Goal: Task Accomplishment & Management: Use online tool/utility

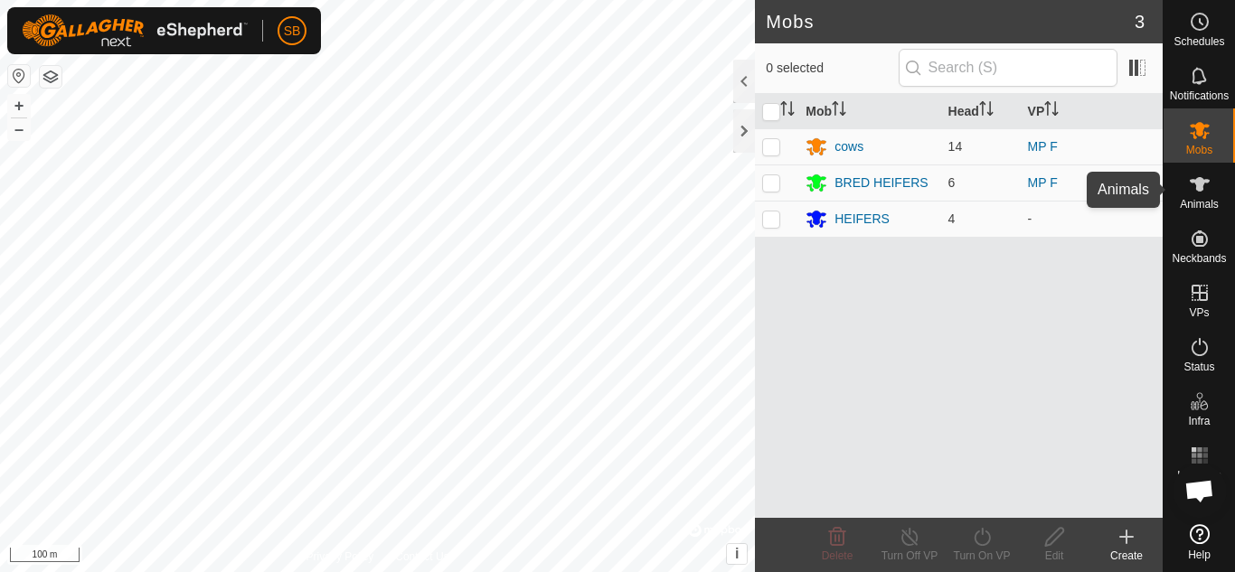
click at [1192, 193] on icon at bounding box center [1200, 185] width 22 height 22
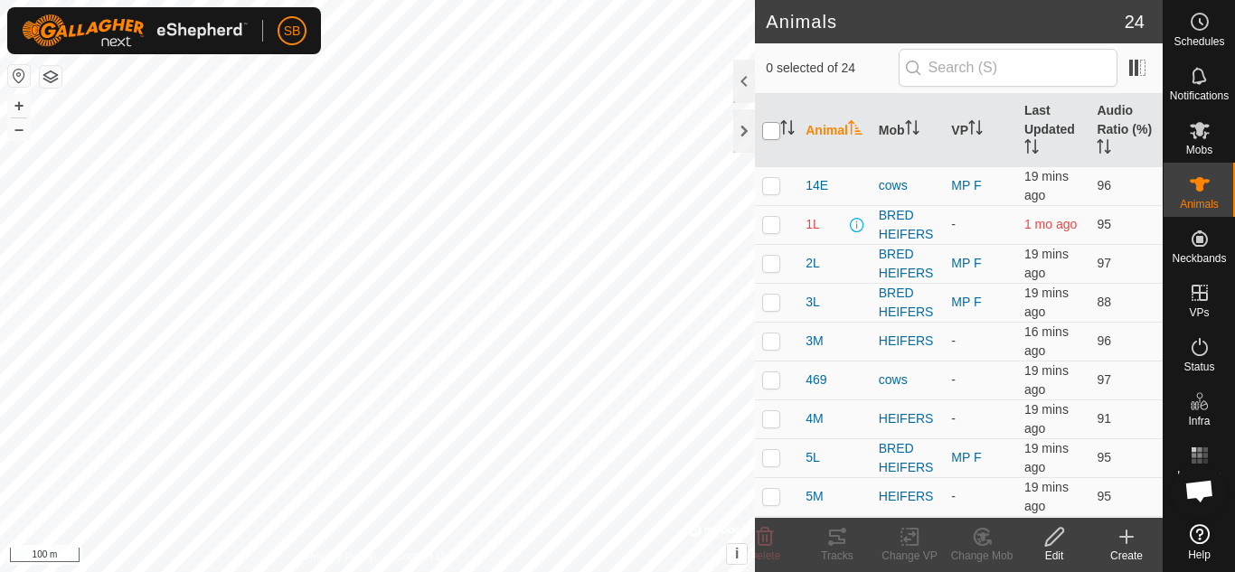
click at [771, 130] on input "checkbox" at bounding box center [771, 131] width 18 height 18
checkbox input "true"
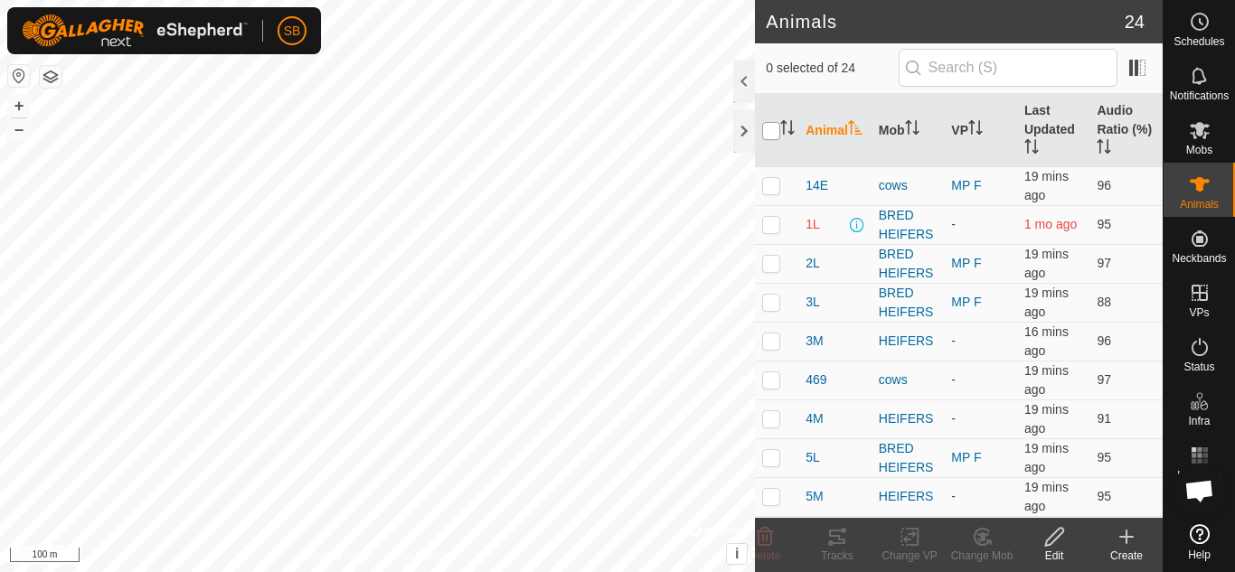
checkbox input "true"
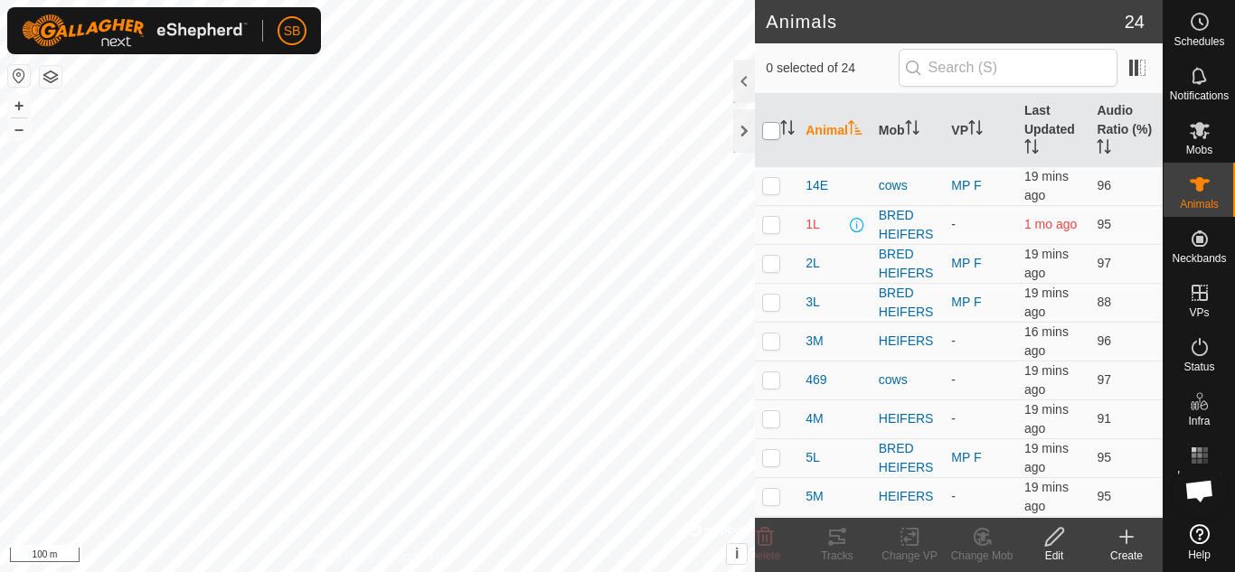
checkbox input "true"
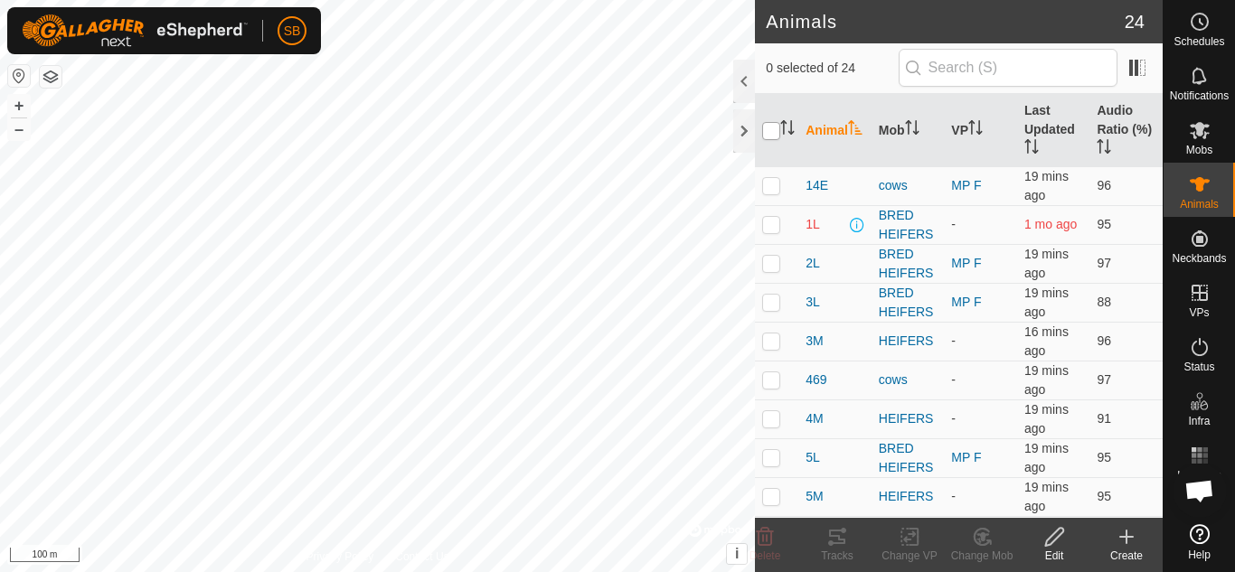
checkbox input "true"
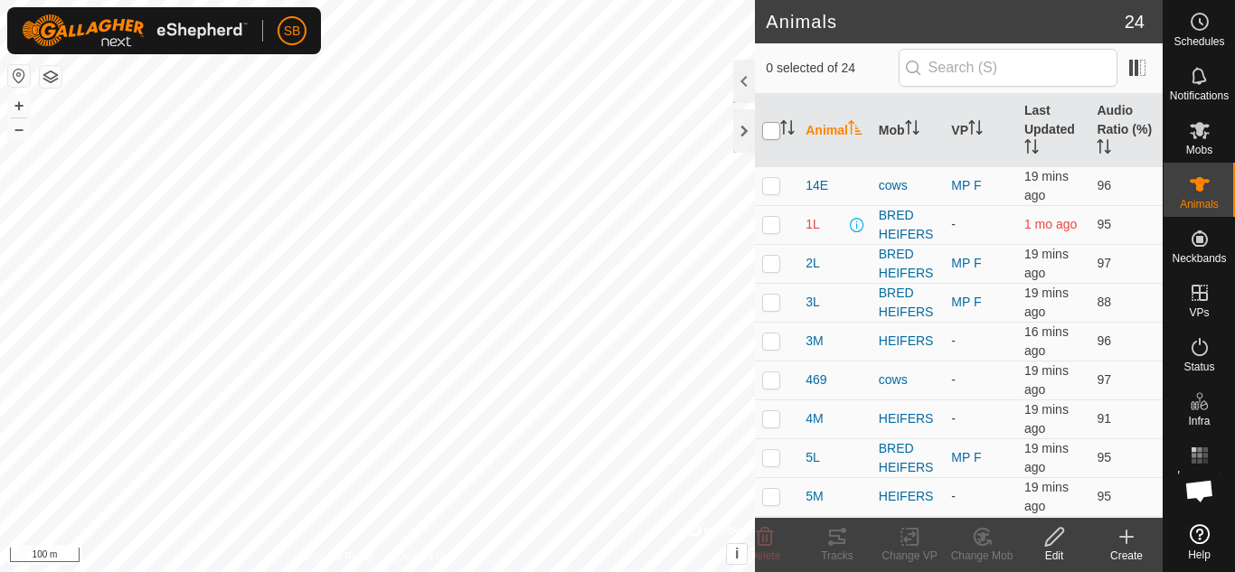
checkbox input "true"
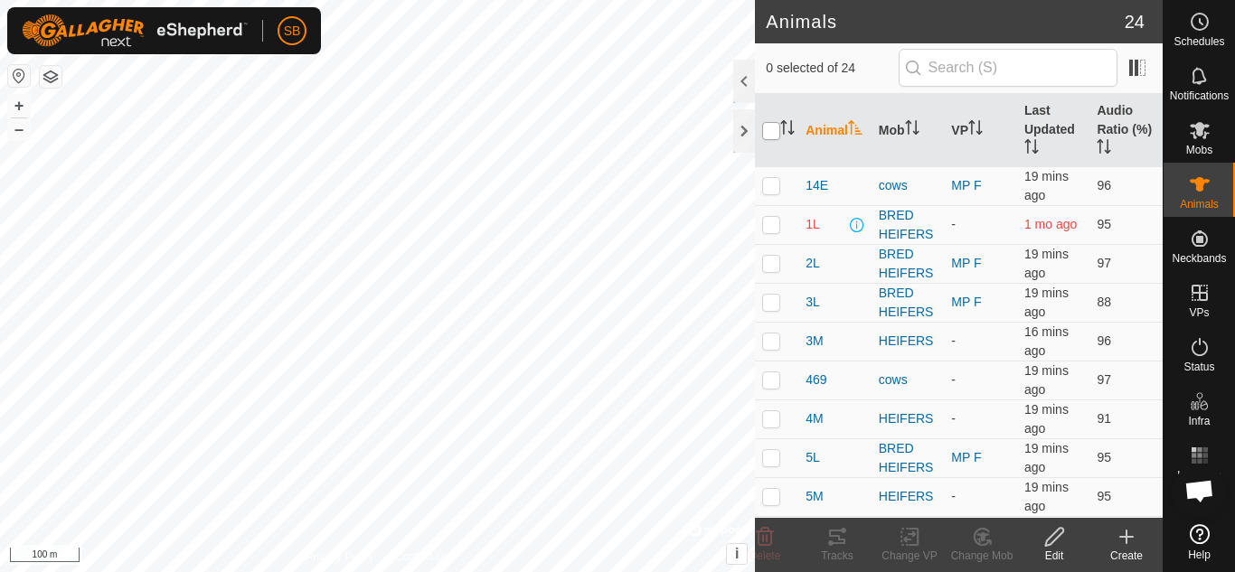
checkbox input "true"
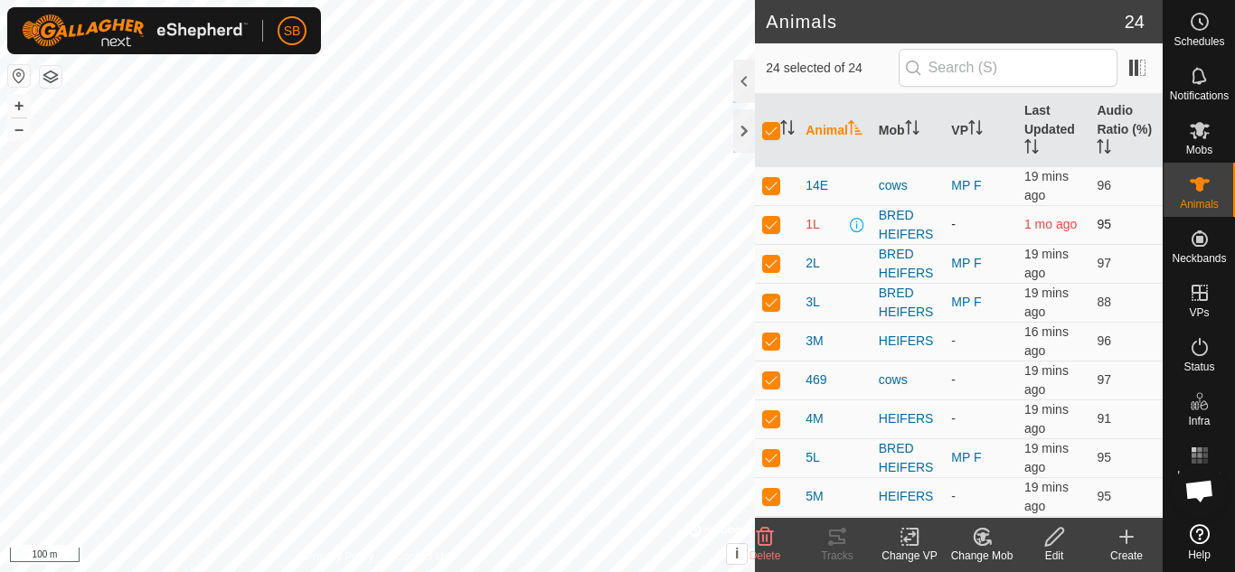
click at [768, 224] on p-checkbox at bounding box center [771, 224] width 18 height 14
checkbox input "false"
click at [767, 342] on p-checkbox at bounding box center [771, 341] width 18 height 14
checkbox input "false"
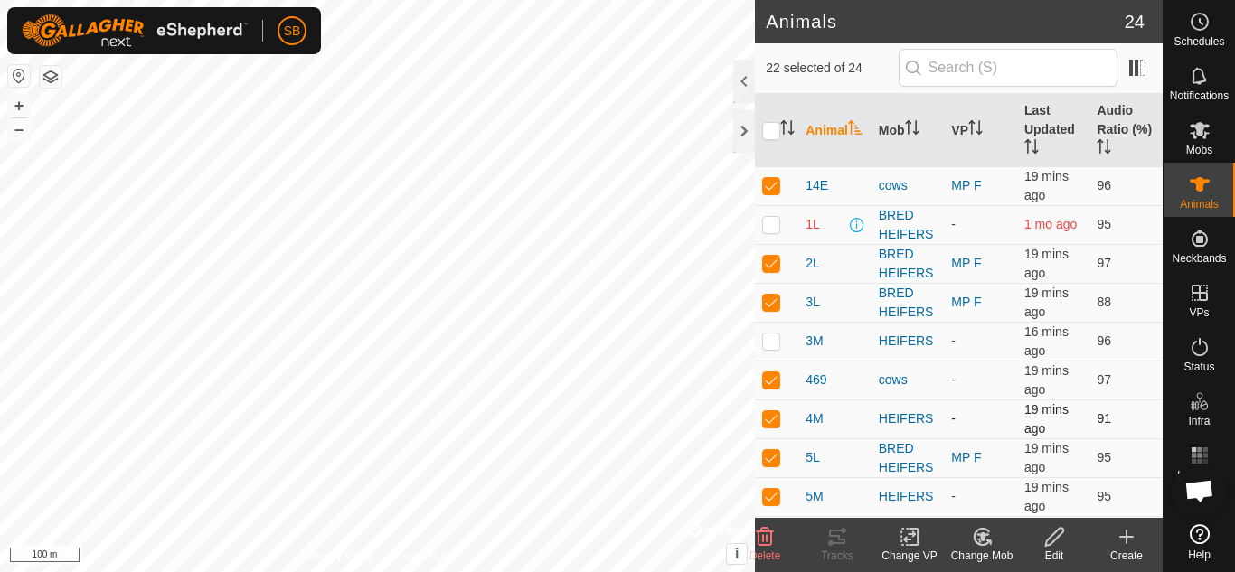
click at [774, 419] on p-checkbox at bounding box center [771, 418] width 18 height 14
checkbox input "false"
click at [771, 385] on p-checkbox at bounding box center [771, 379] width 18 height 14
checkbox input "false"
click at [775, 498] on p-checkbox at bounding box center [771, 496] width 18 height 14
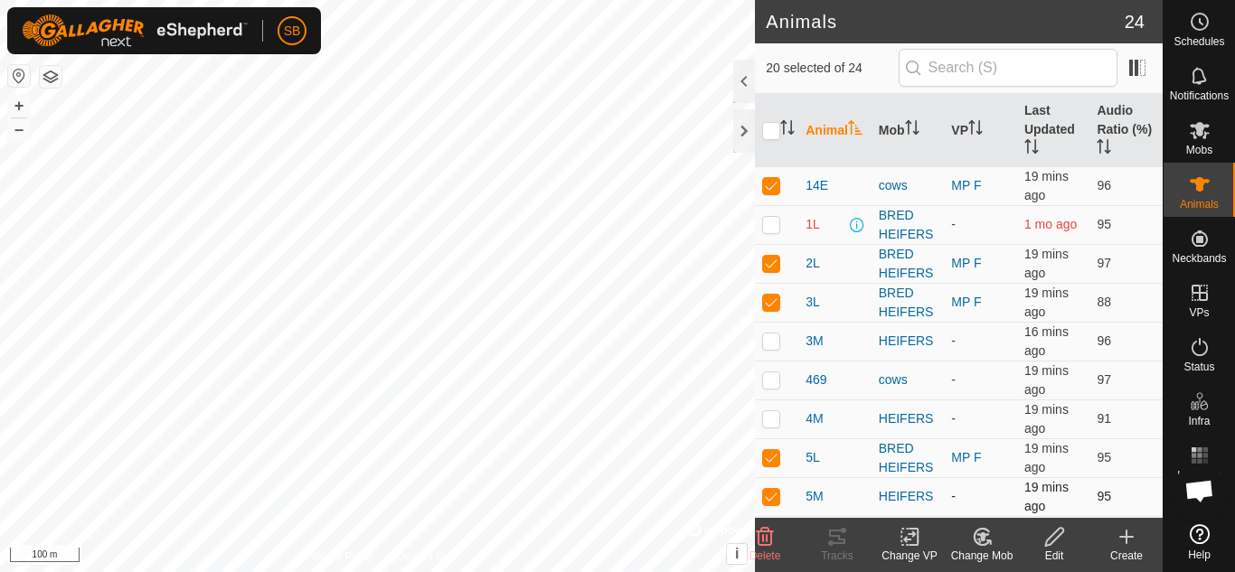
checkbox input "false"
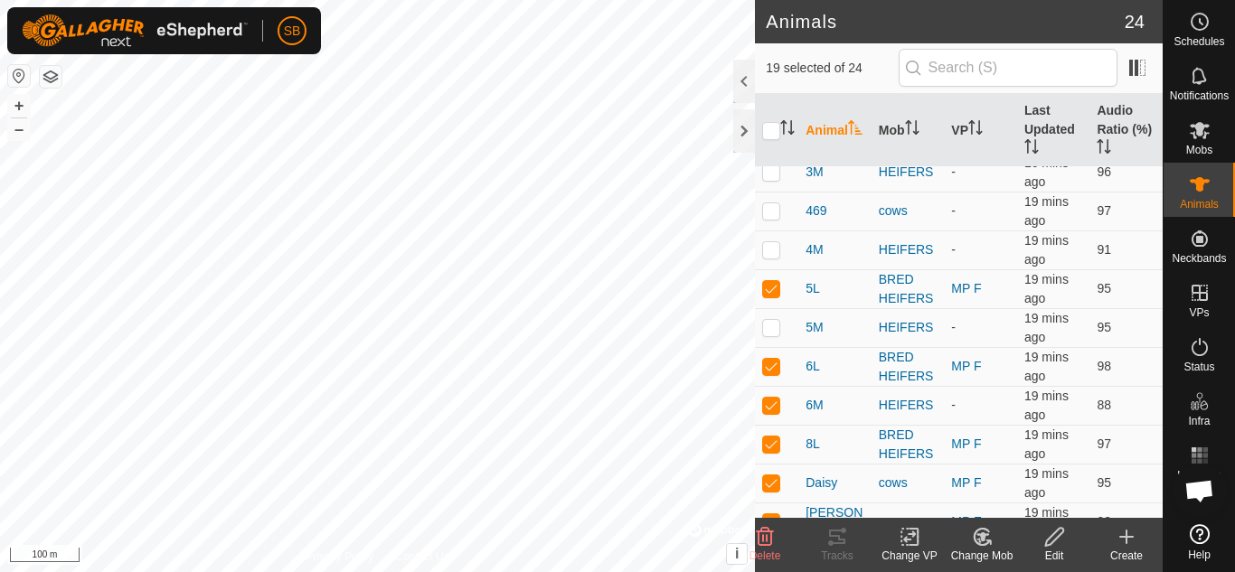
scroll to position [205, 0]
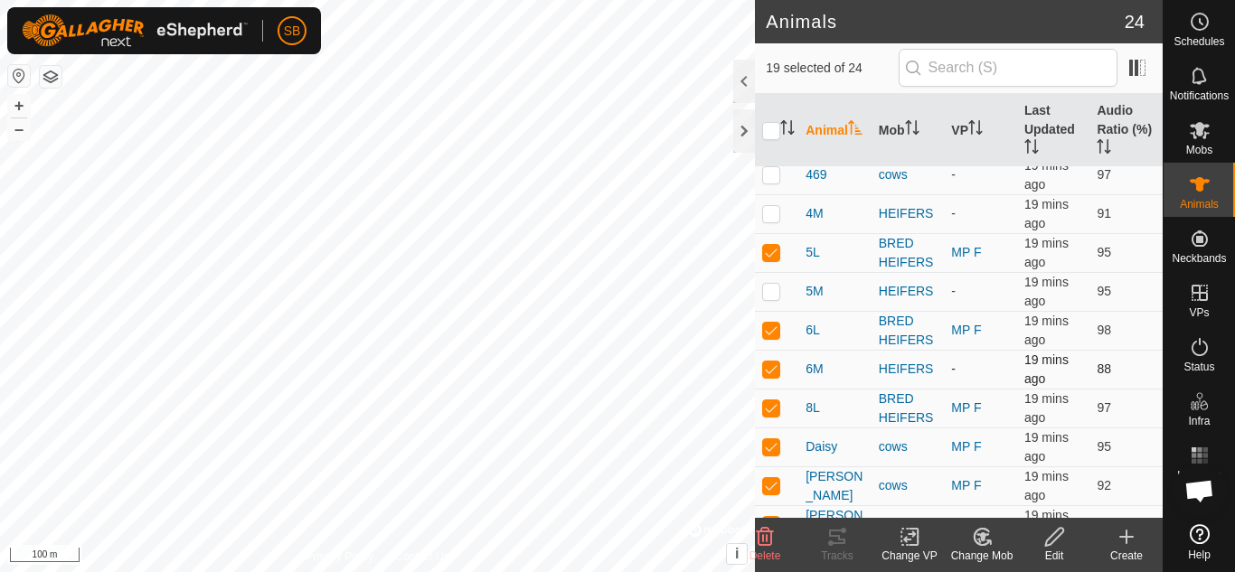
click at [771, 370] on p-checkbox at bounding box center [771, 369] width 18 height 14
checkbox input "false"
click at [915, 533] on icon at bounding box center [909, 538] width 13 height 12
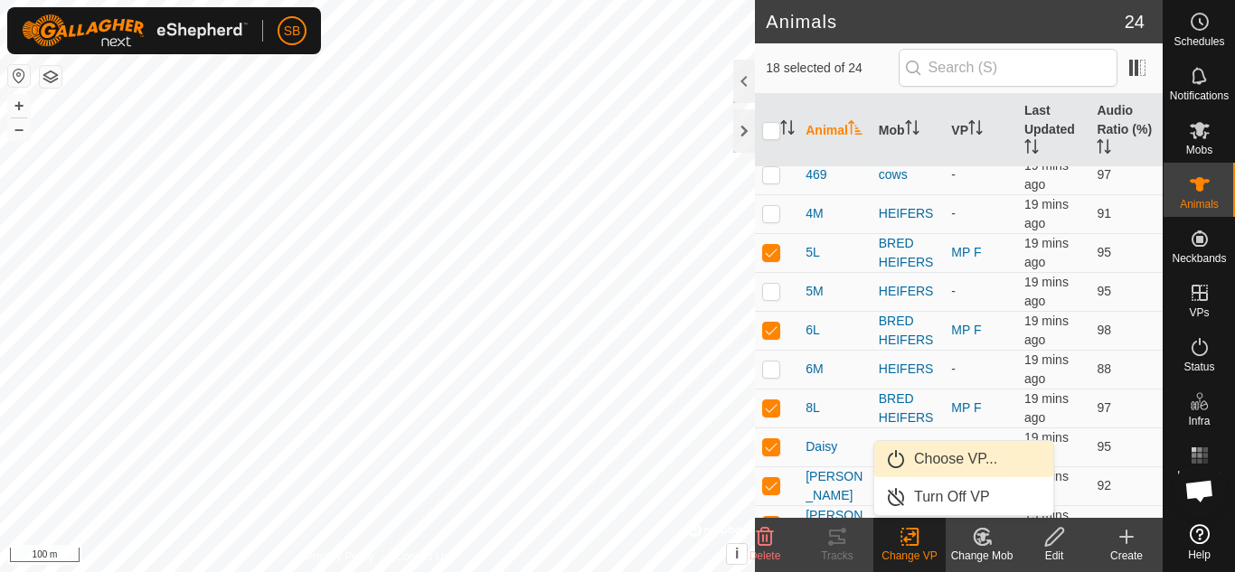
click at [944, 468] on link "Choose VP..." at bounding box center [963, 459] width 179 height 36
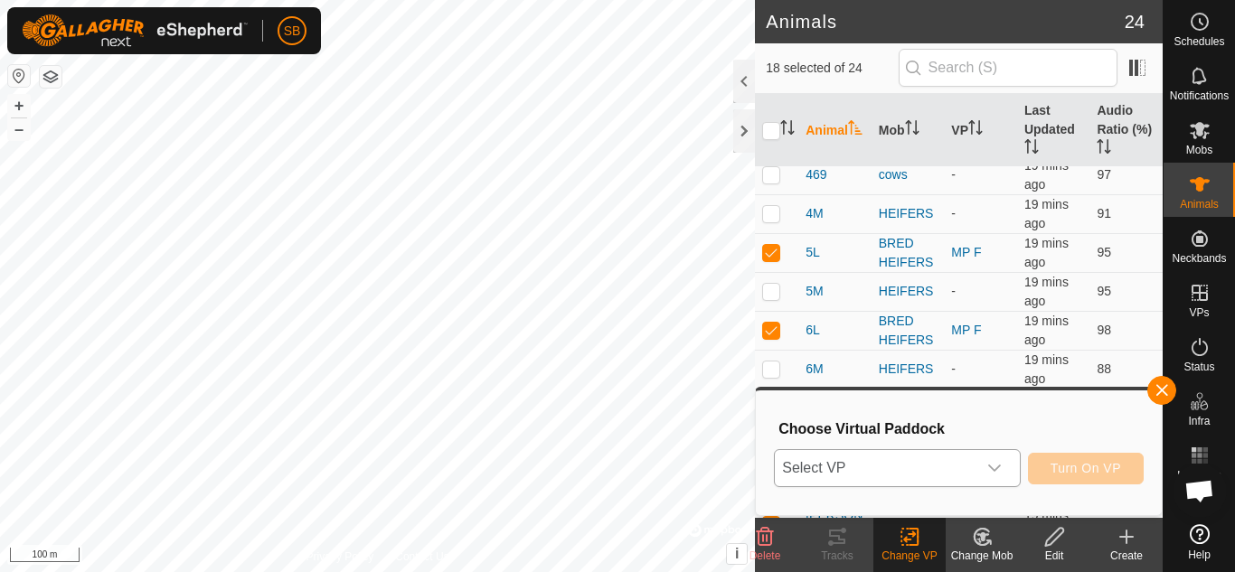
click at [963, 464] on span "Select VP" at bounding box center [875, 468] width 201 height 36
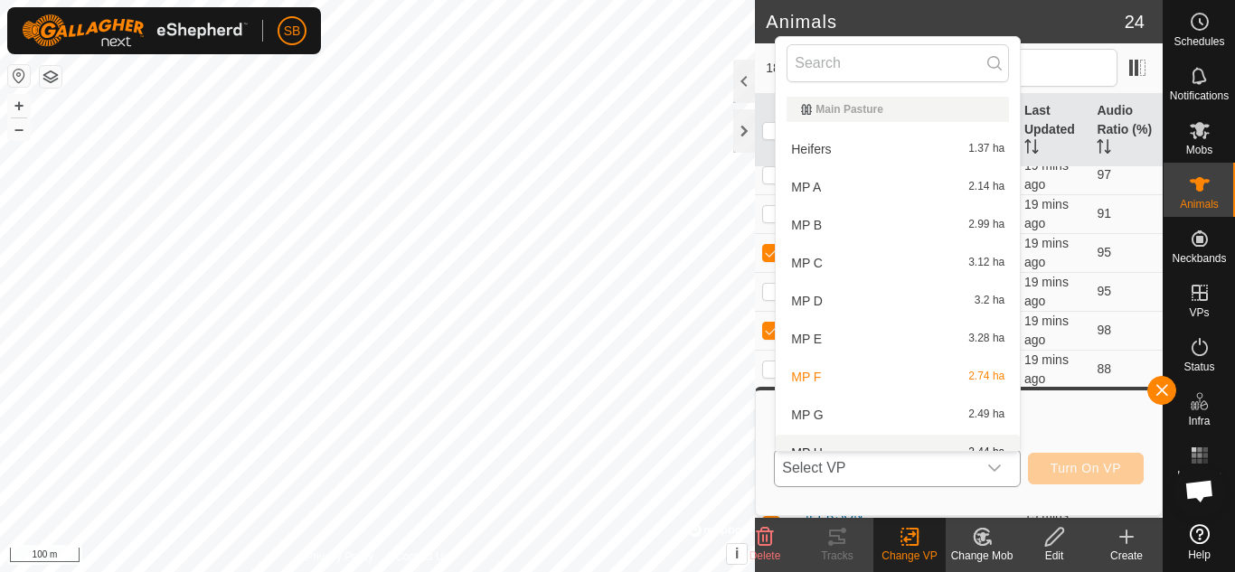
scroll to position [20, 0]
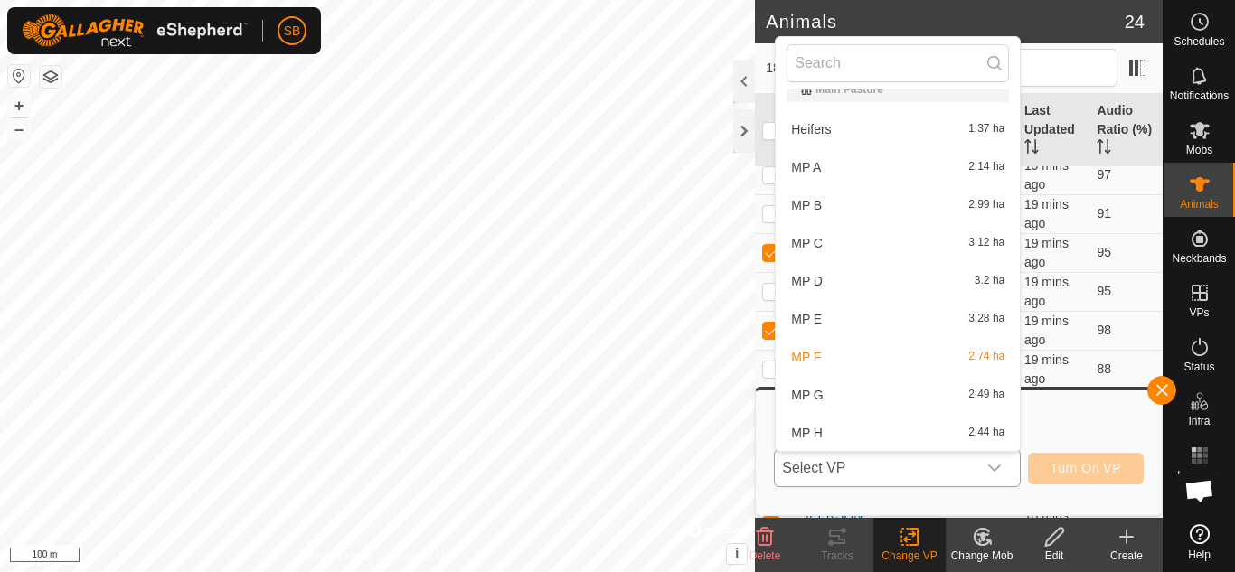
click at [865, 392] on li "MP G 2.49 ha" at bounding box center [898, 395] width 244 height 36
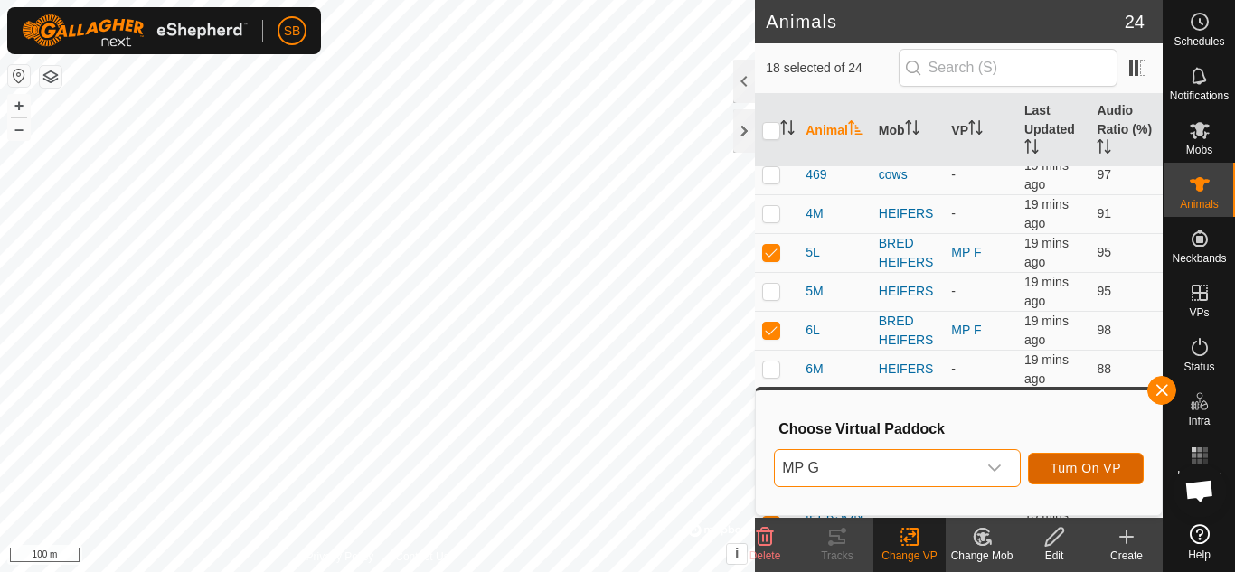
click at [1069, 475] on span "Turn On VP" at bounding box center [1086, 468] width 71 height 14
